Goal: Task Accomplishment & Management: Complete application form

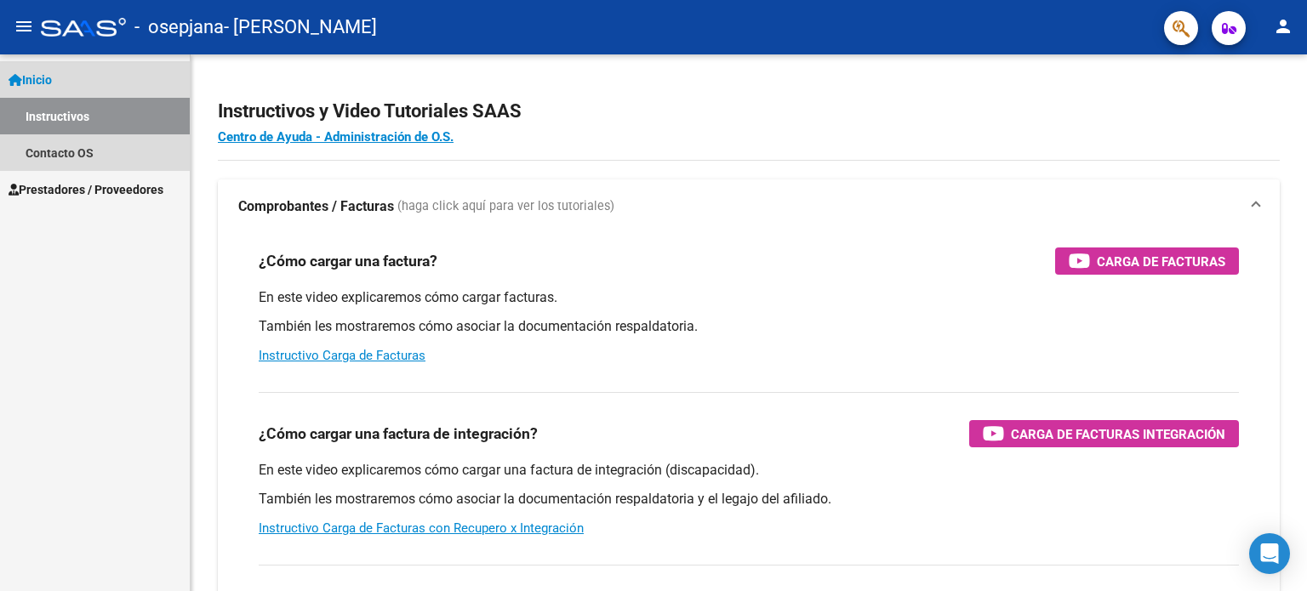
click at [134, 129] on link "Instructivos" at bounding box center [95, 116] width 190 height 37
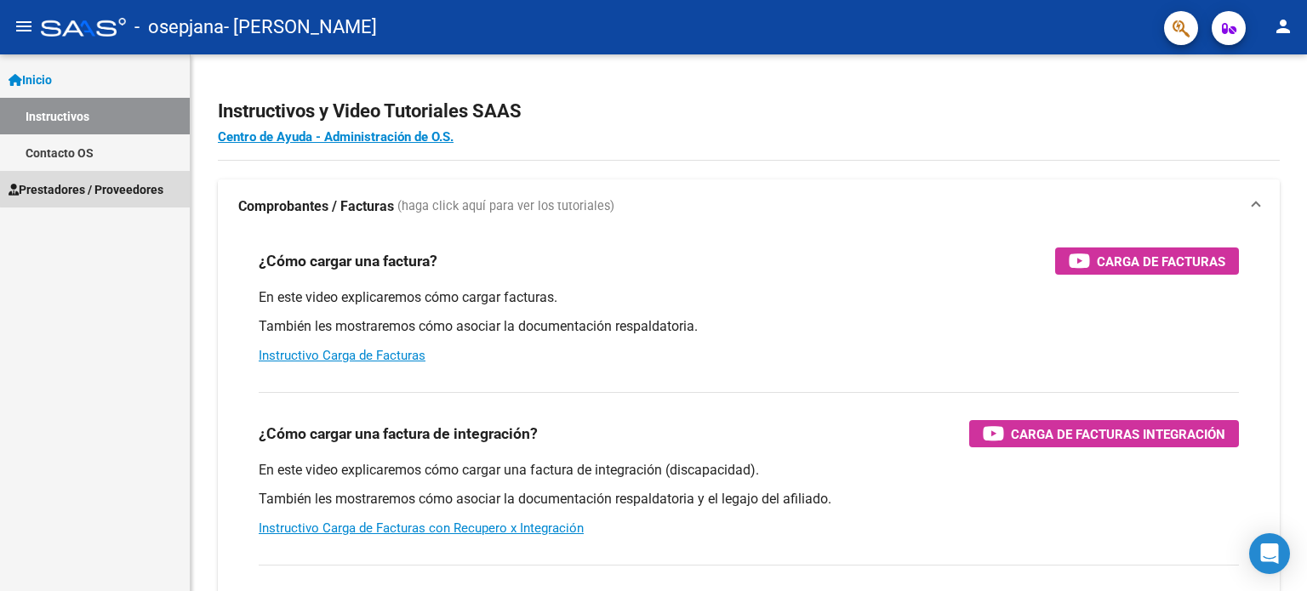
click at [108, 174] on link "Prestadores / Proveedores" at bounding box center [95, 189] width 190 height 37
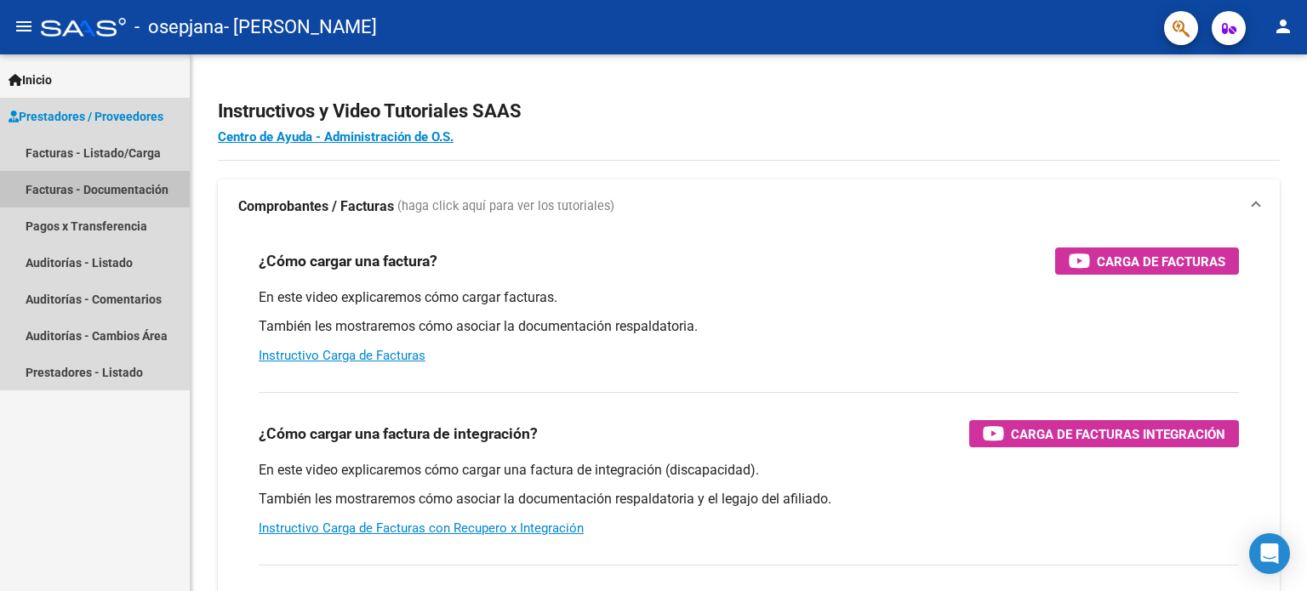
click at [120, 188] on link "Facturas - Documentación" at bounding box center [95, 189] width 190 height 37
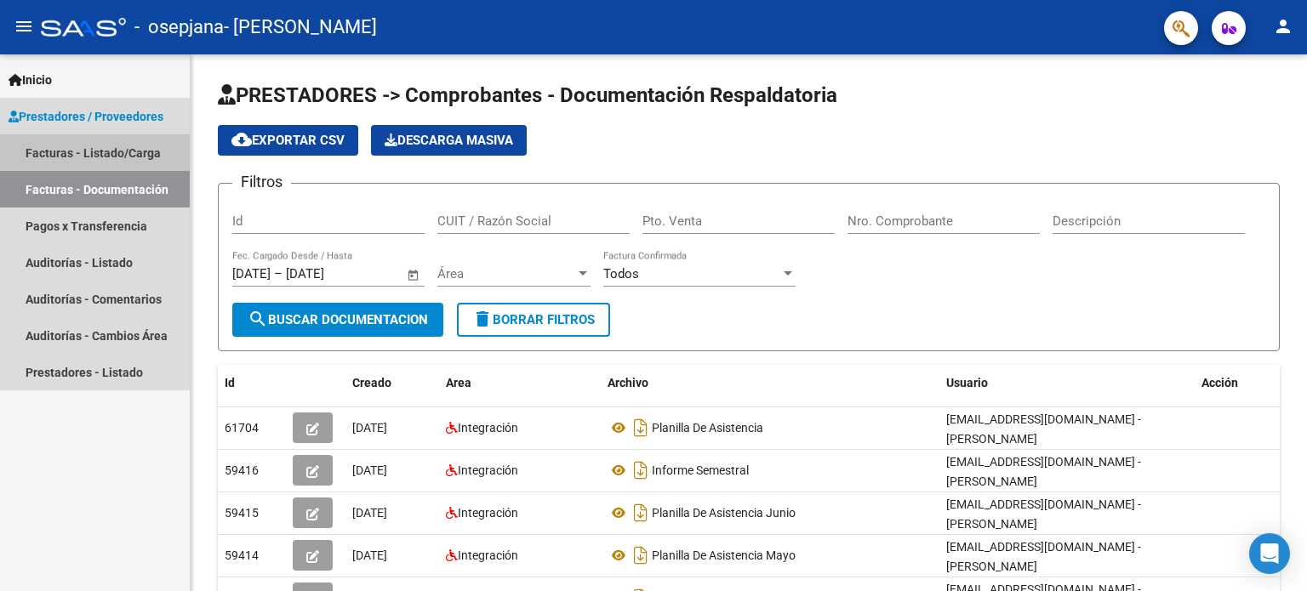
click at [102, 154] on link "Facturas - Listado/Carga" at bounding box center [95, 152] width 190 height 37
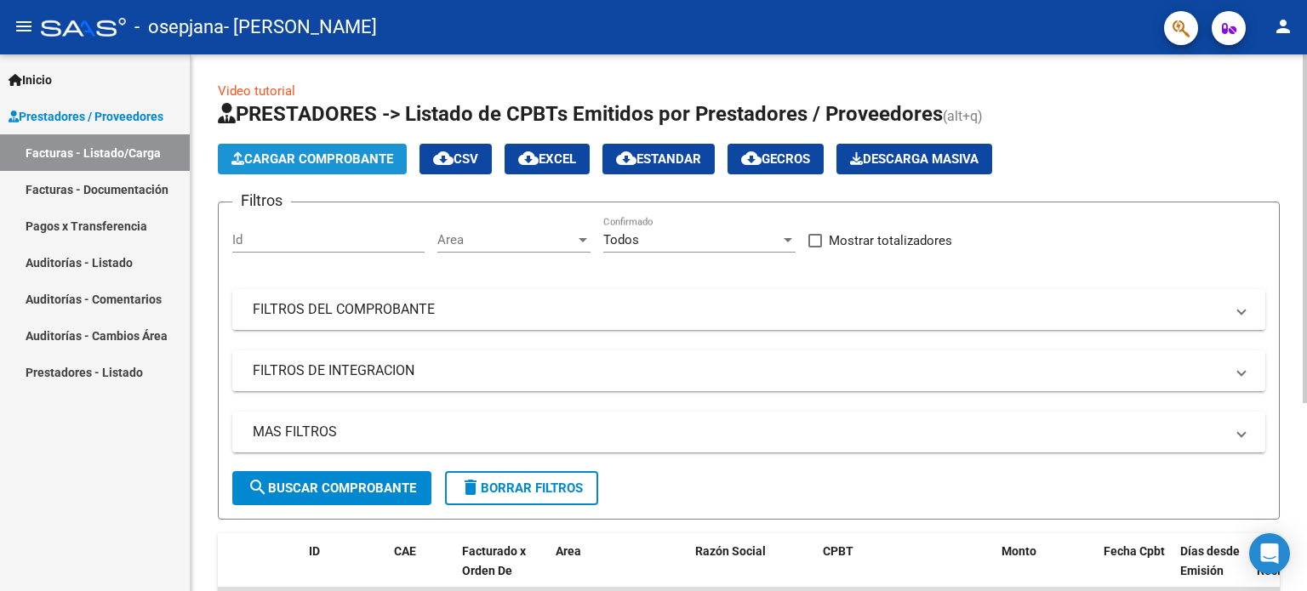
click at [283, 157] on span "Cargar Comprobante" at bounding box center [312, 158] width 162 height 15
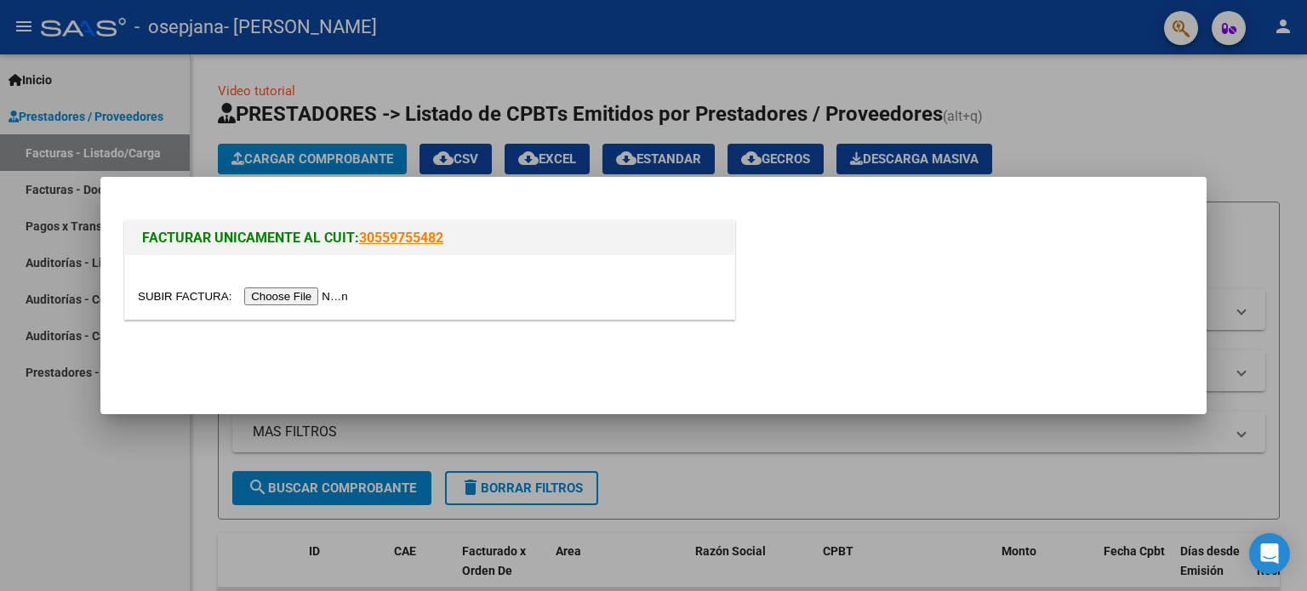
click at [296, 297] on input "file" at bounding box center [245, 297] width 215 height 18
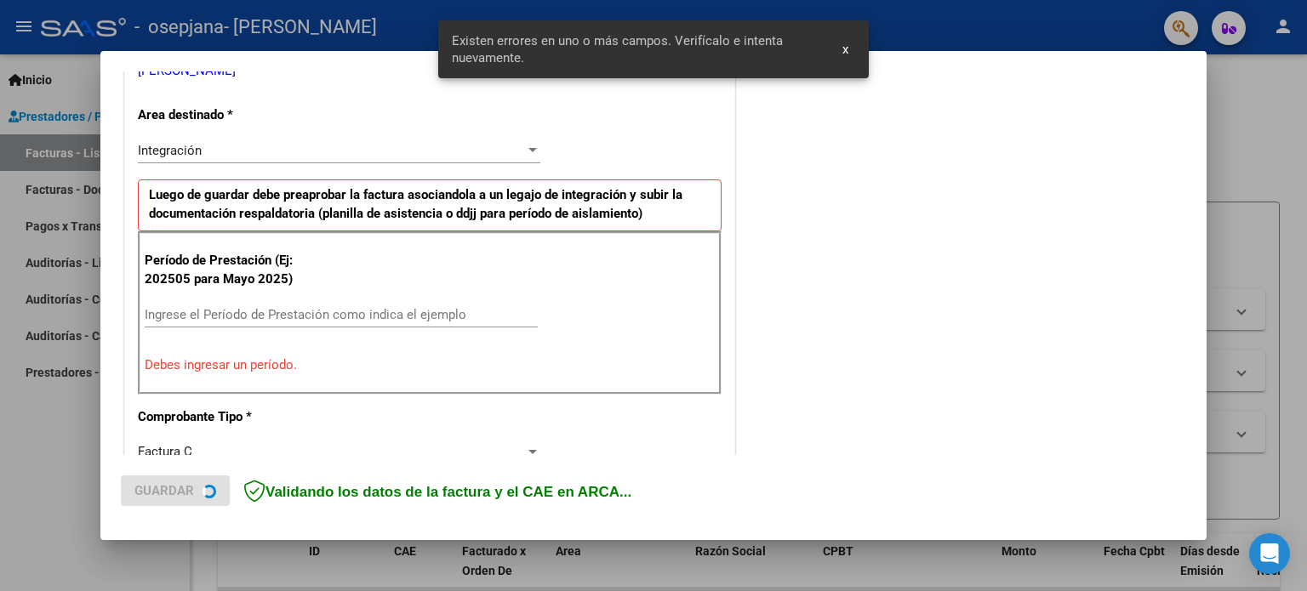
scroll to position [398, 0]
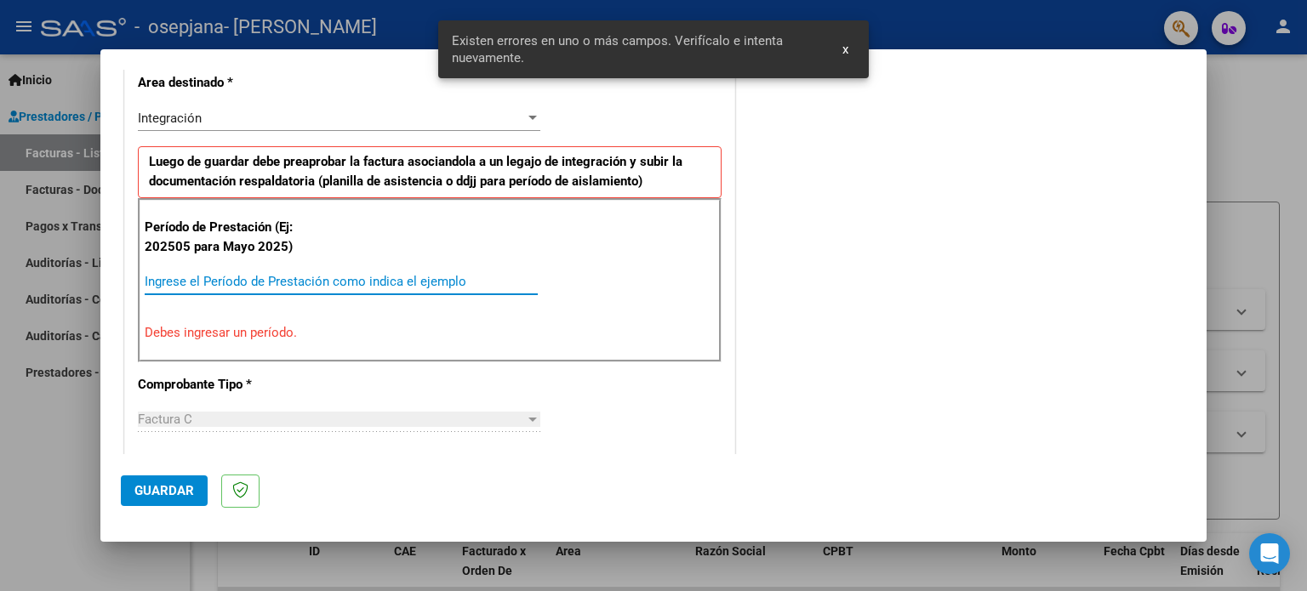
click at [310, 284] on input "Ingrese el Período de Prestación como indica el ejemplo" at bounding box center [341, 281] width 393 height 15
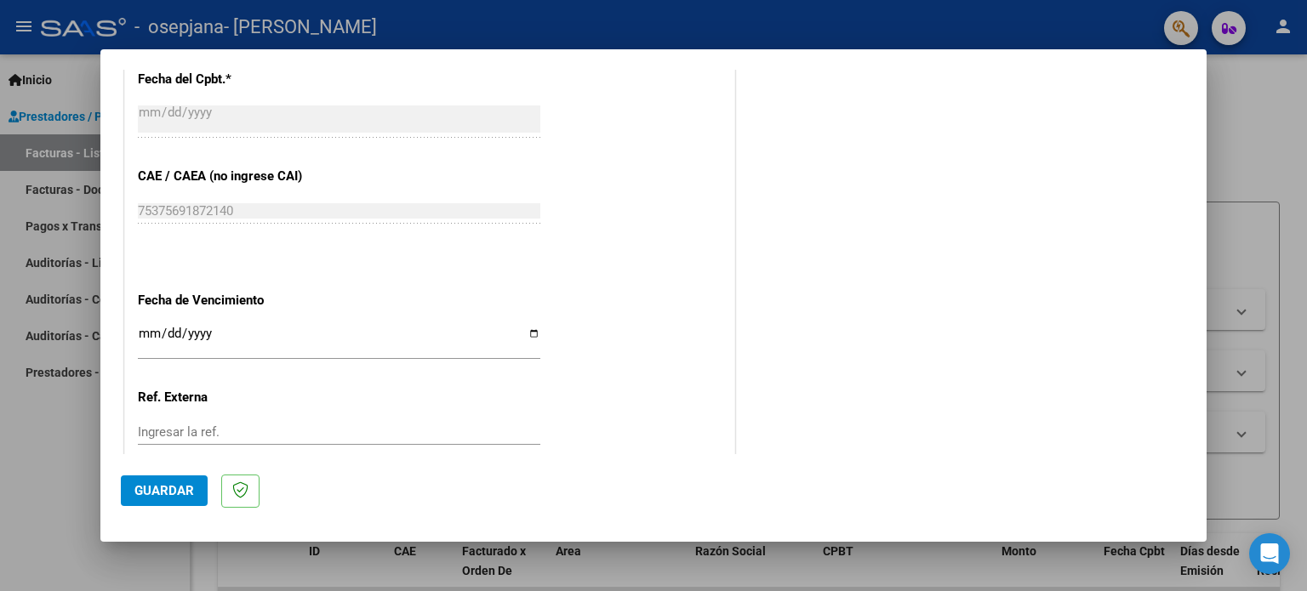
scroll to position [1111, 0]
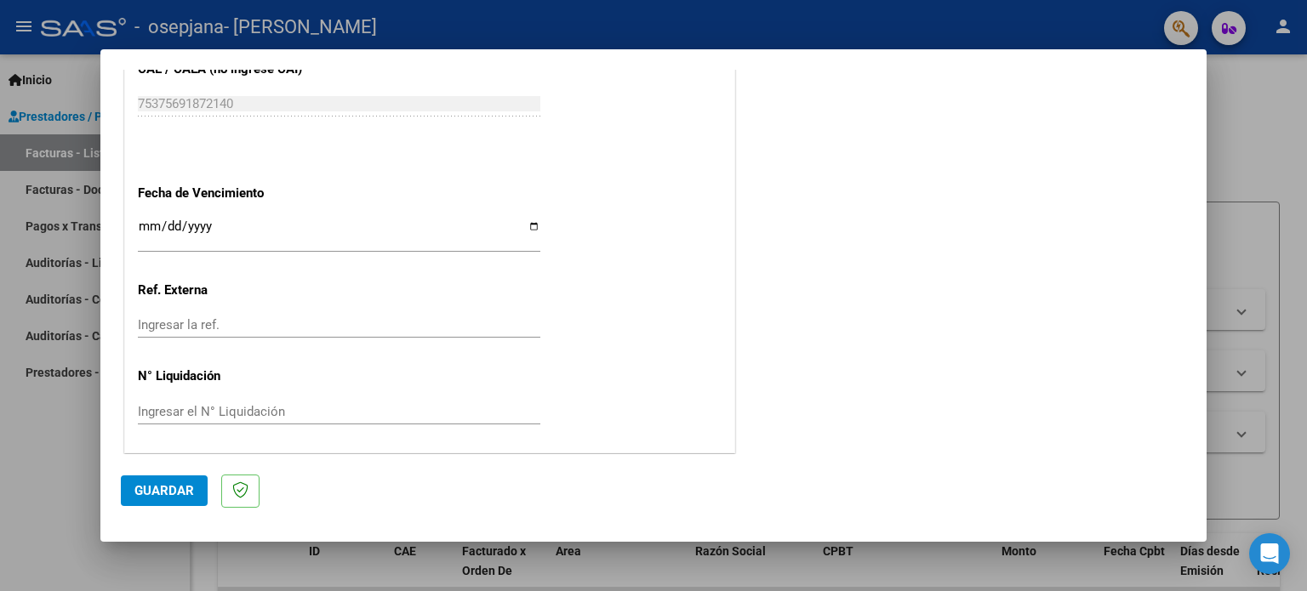
type input "202508"
click at [166, 500] on button "Guardar" at bounding box center [164, 491] width 87 height 31
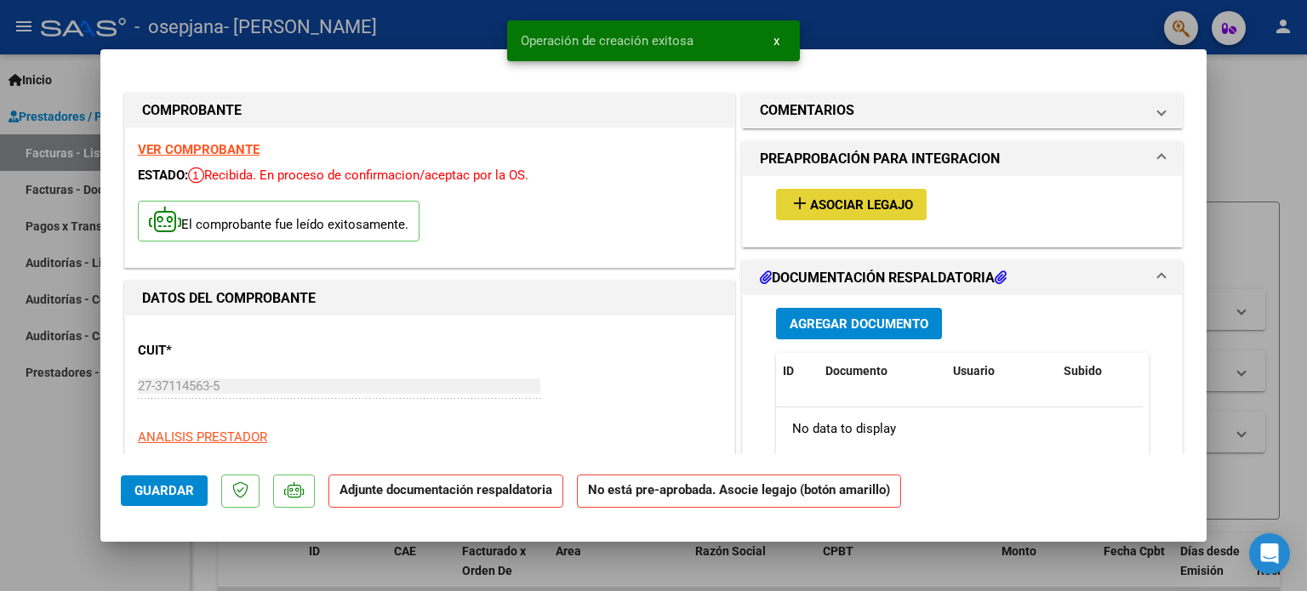
click at [818, 200] on span "Asociar Legajo" at bounding box center [861, 204] width 103 height 15
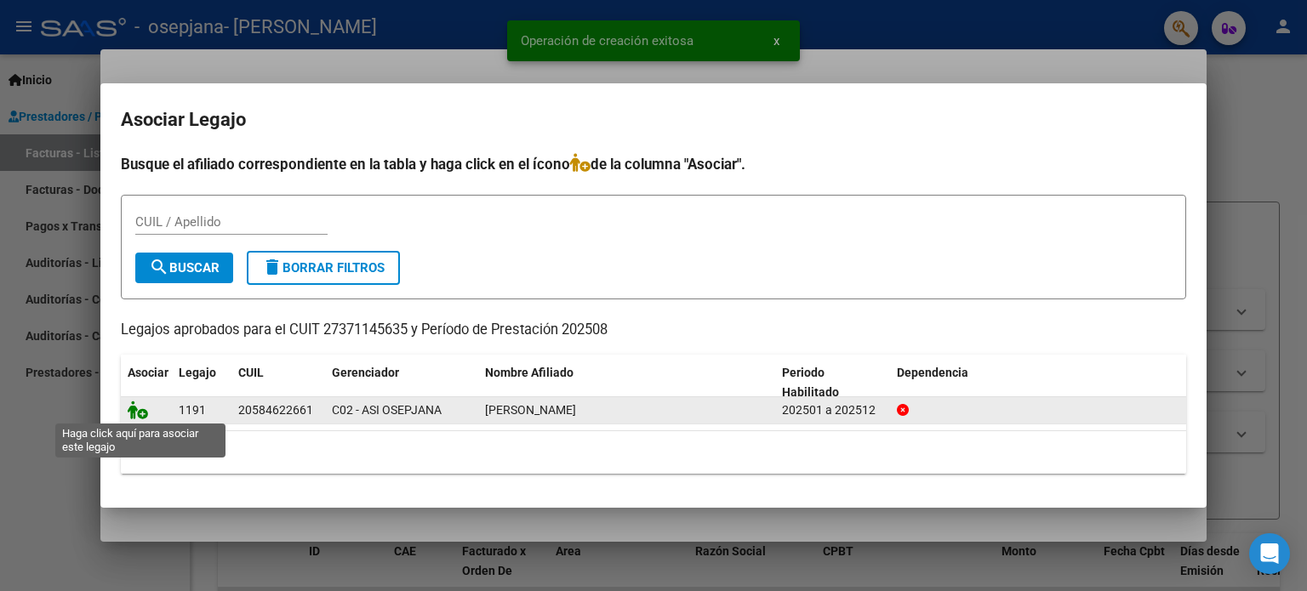
click at [138, 408] on icon at bounding box center [138, 410] width 20 height 19
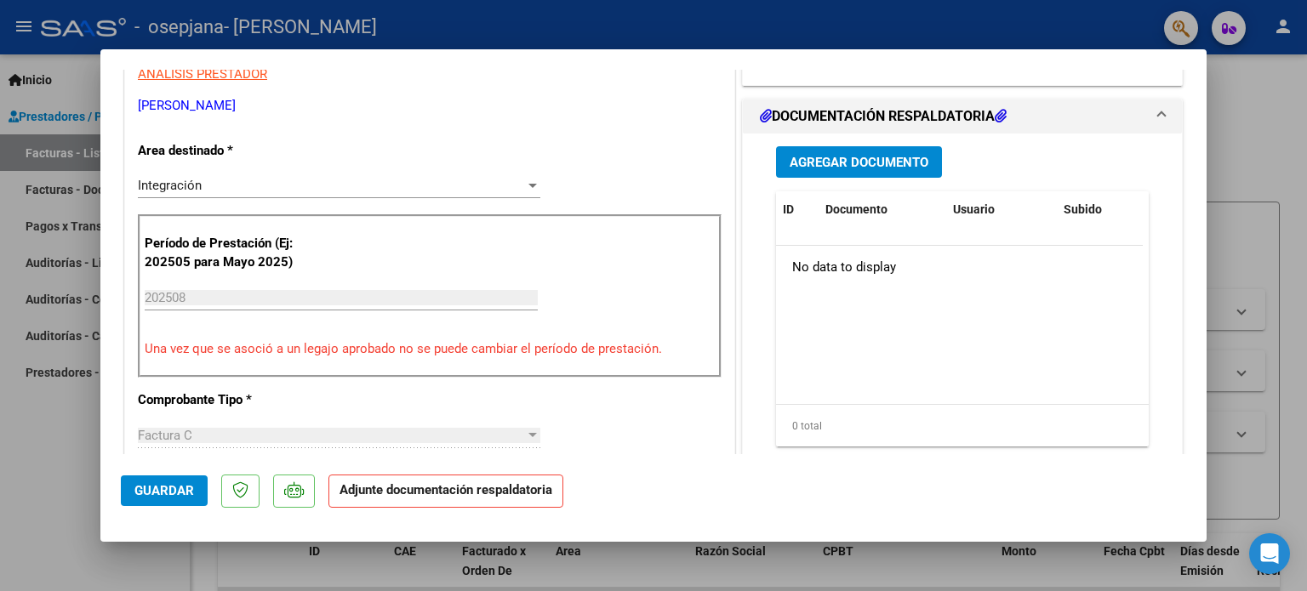
scroll to position [364, 0]
click at [874, 154] on span "Agregar Documento" at bounding box center [859, 161] width 139 height 15
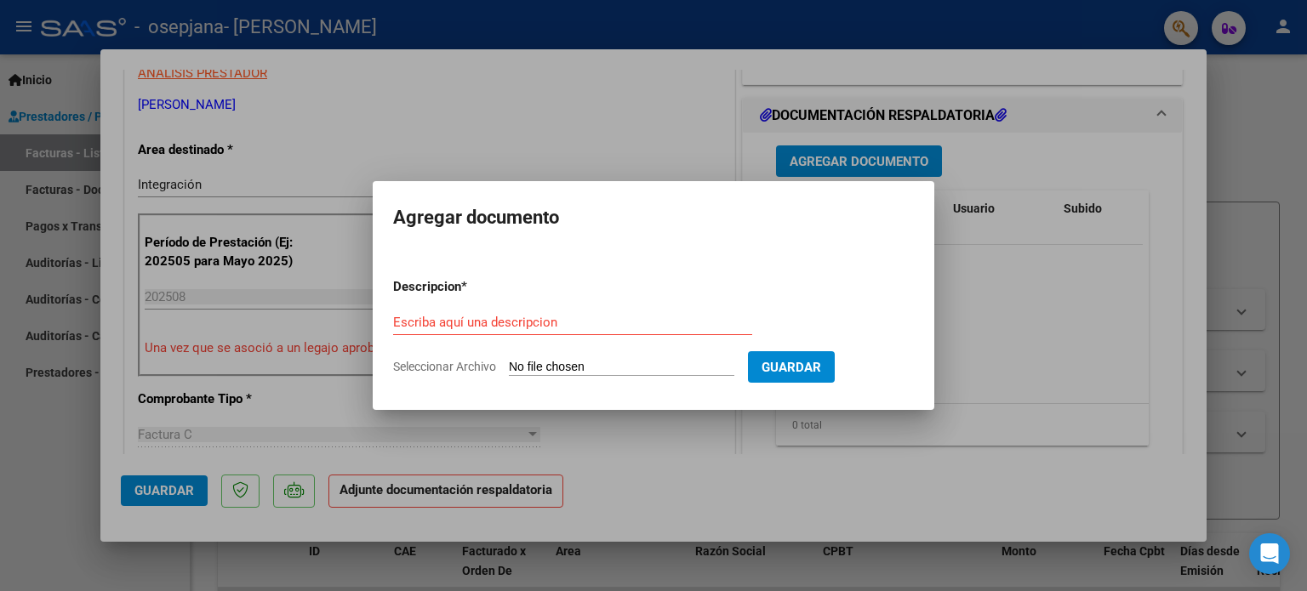
click at [526, 364] on input "Seleccionar Archivo" at bounding box center [622, 368] width 226 height 16
type input "C:\fakepath\[PERSON_NAME] [PERSON_NAME] .pdf"
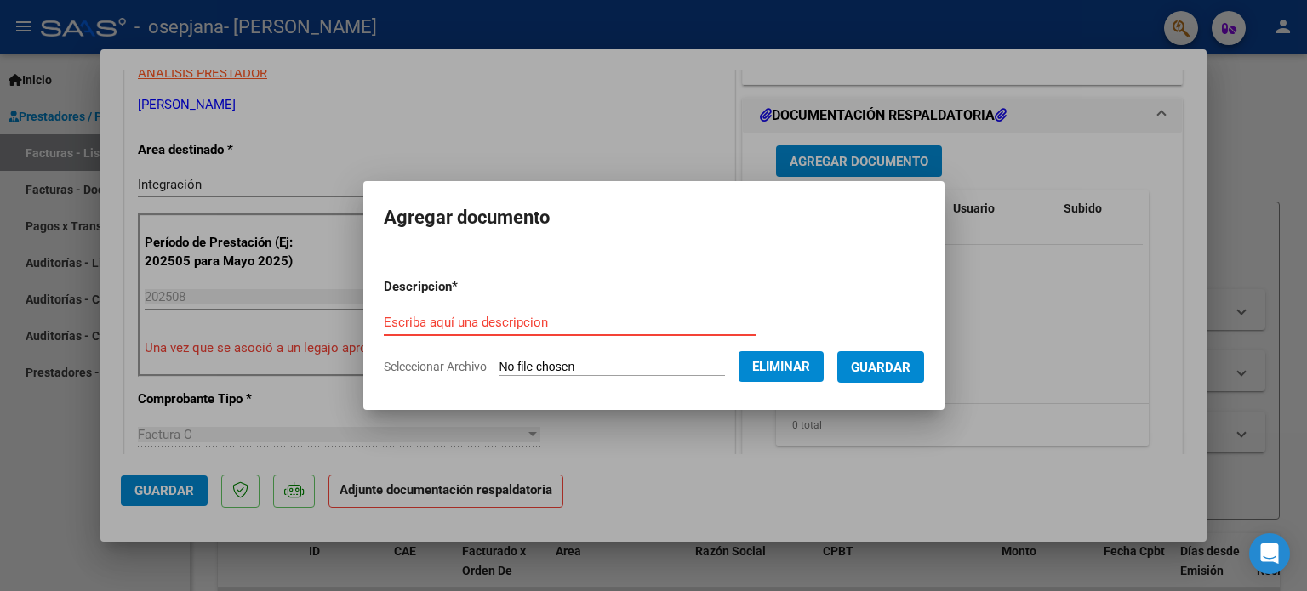
click at [690, 321] on input "Escriba aquí una descripcion" at bounding box center [570, 322] width 373 height 15
type input "planilla de asistencia"
click at [858, 363] on button "Guardar" at bounding box center [880, 366] width 87 height 31
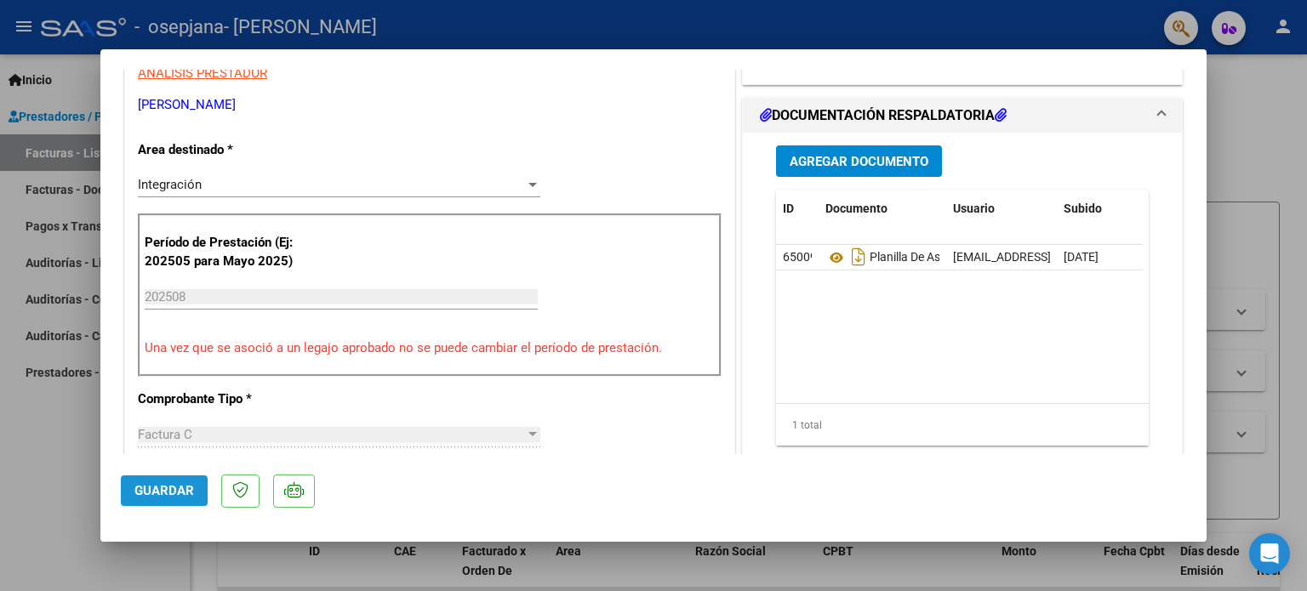
click at [161, 484] on span "Guardar" at bounding box center [164, 490] width 60 height 15
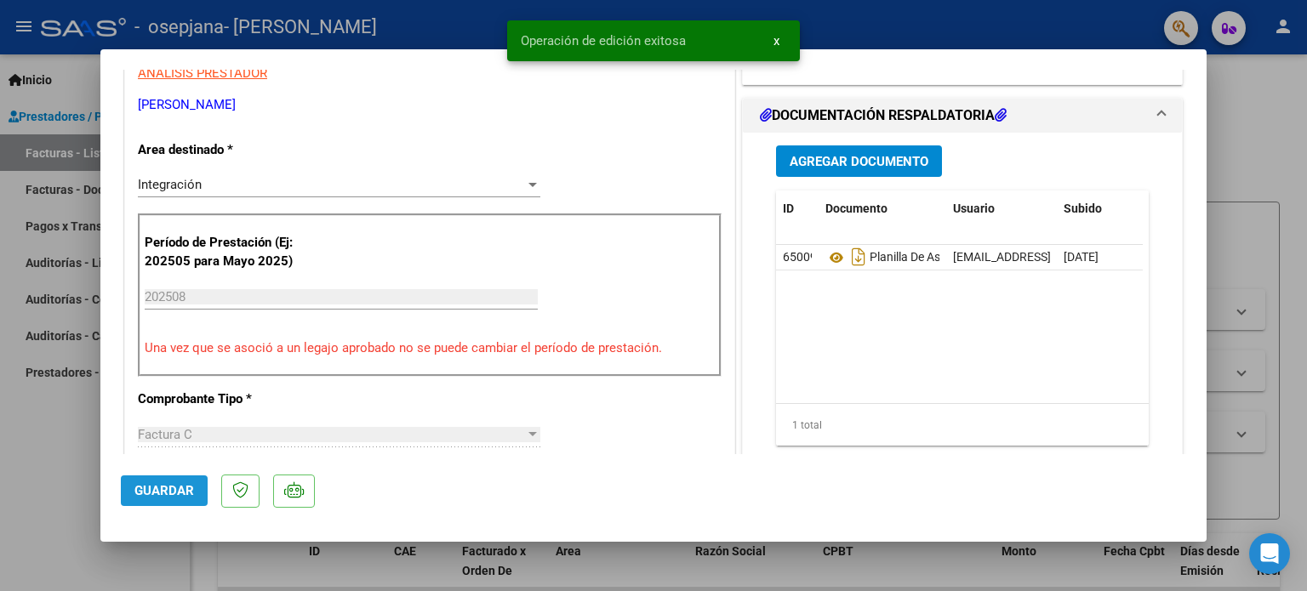
click at [161, 484] on span "Guardar" at bounding box center [164, 490] width 60 height 15
click at [19, 466] on div at bounding box center [653, 295] width 1307 height 591
type input "$ 0,00"
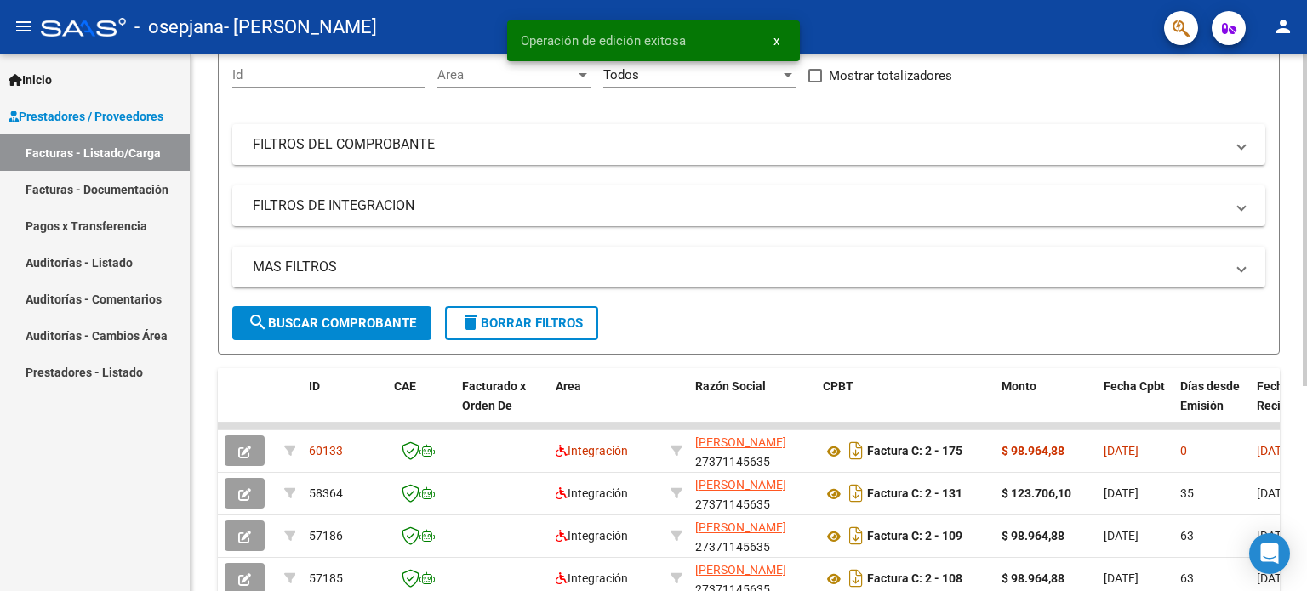
scroll to position [166, 0]
